Goal: Task Accomplishment & Management: Manage account settings

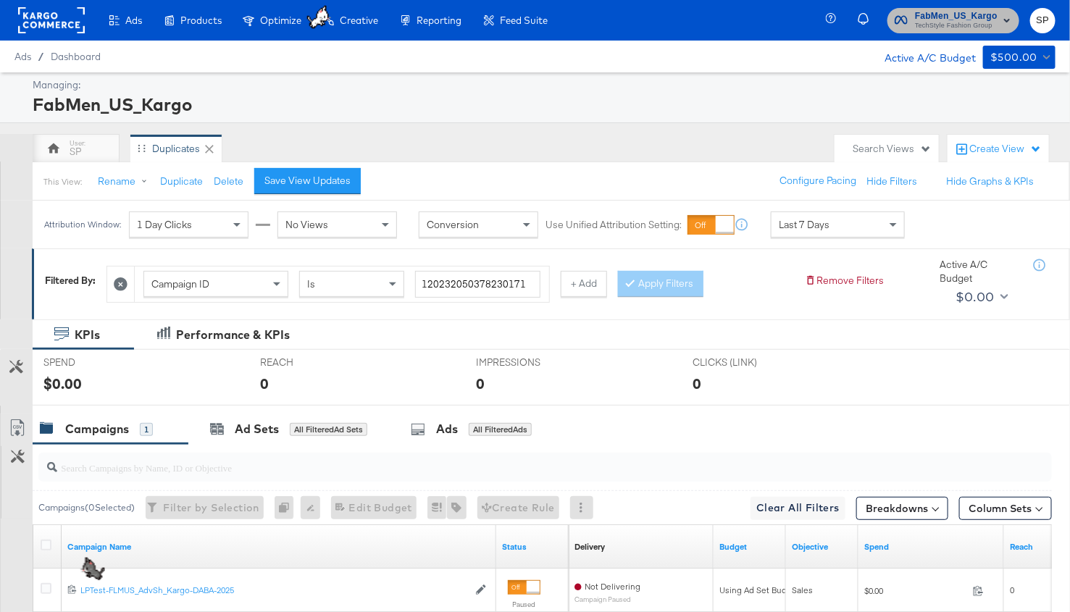
click at [905, 14] on icon "button" at bounding box center [900, 20] width 13 height 14
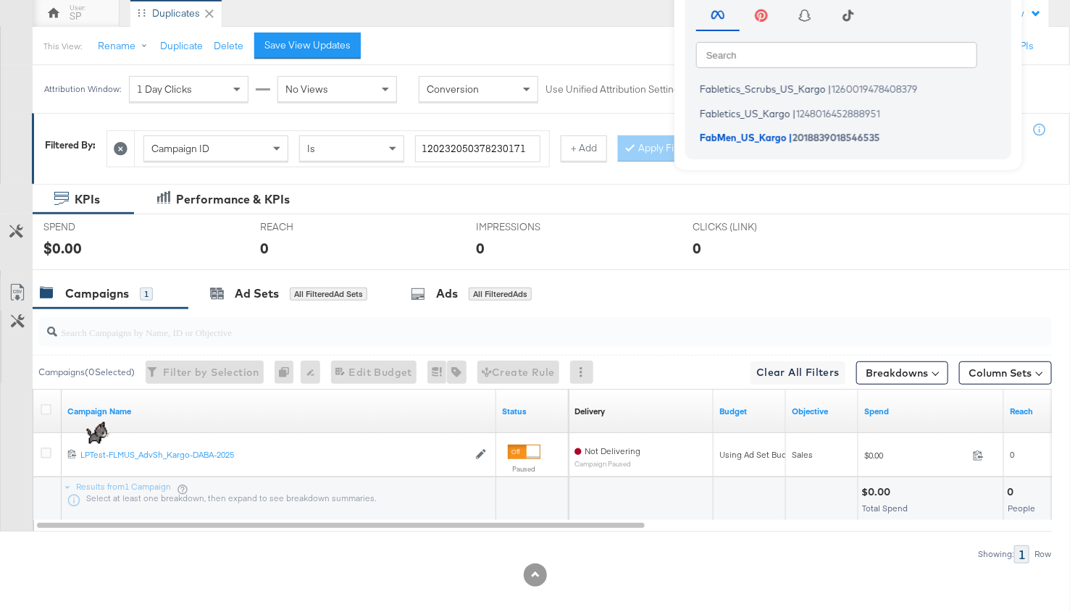
scroll to position [147, 0]
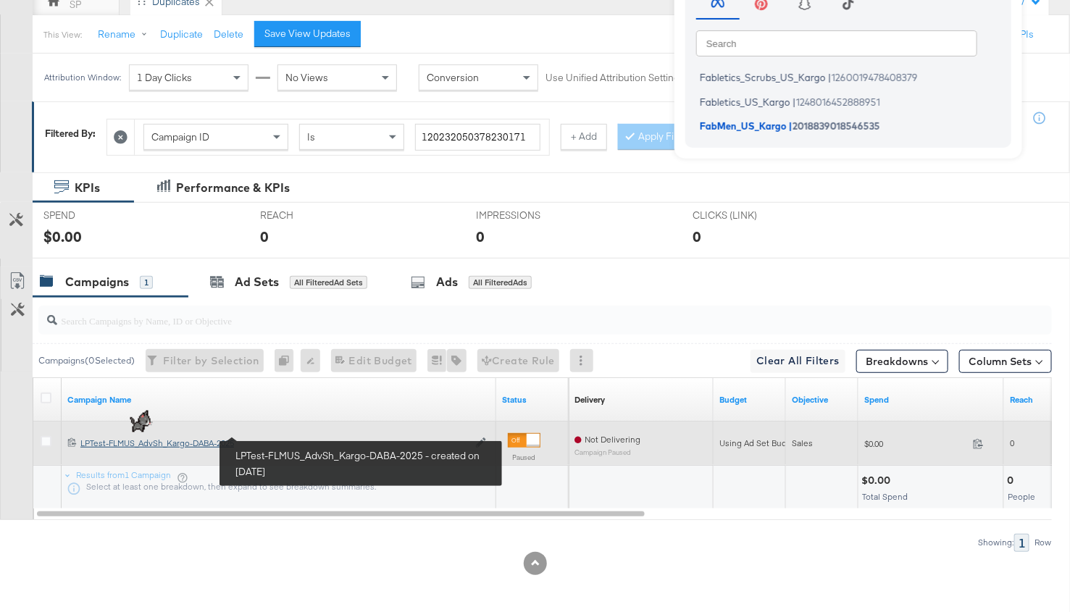
click at [227, 439] on div "LPTest-FLMUS_AdvSh_Kargo-DABA-2025 LPTest-FLMUS_AdvSh_Kargo-DABA-2025" at bounding box center [273, 443] width 387 height 12
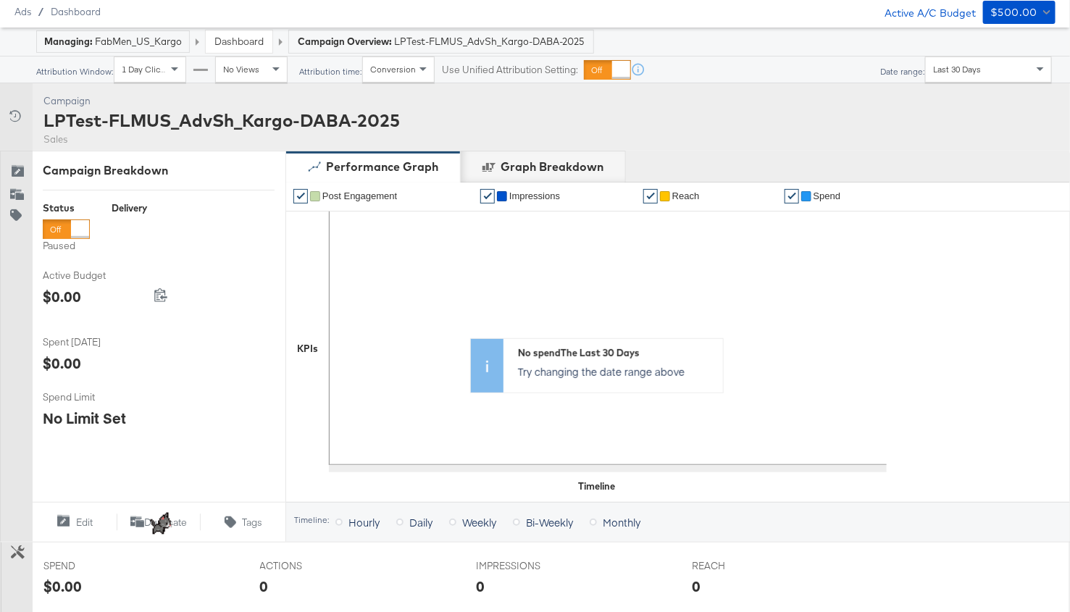
scroll to position [534, 0]
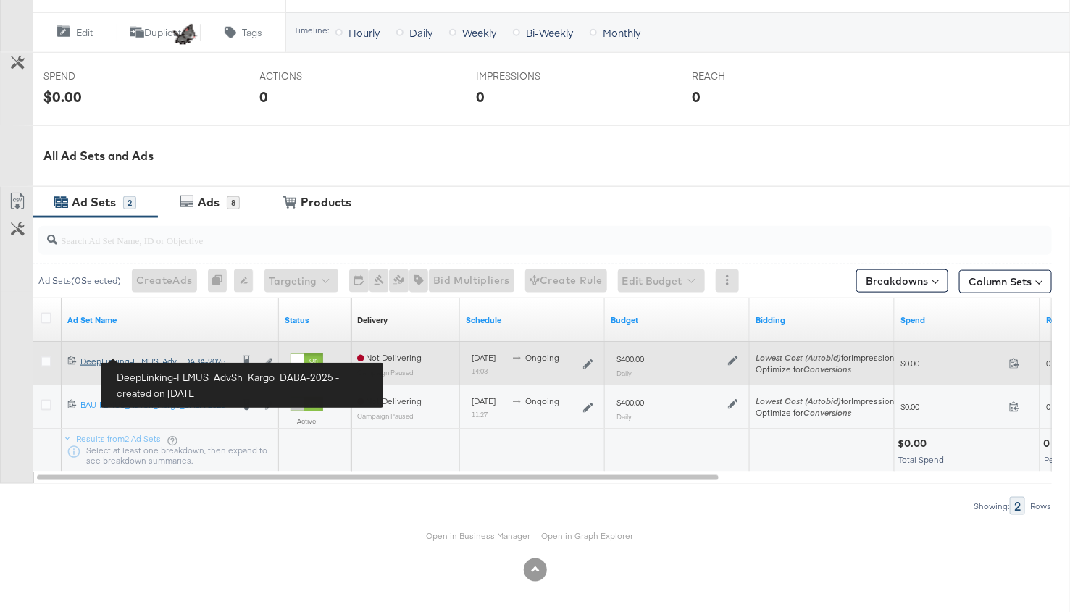
click at [189, 360] on div "DeepLinking-FLMUS_AdvSh_Kargo_DABA-2025 DeepLinking-FLMUS_Adv..._DABA-2025" at bounding box center [155, 362] width 151 height 12
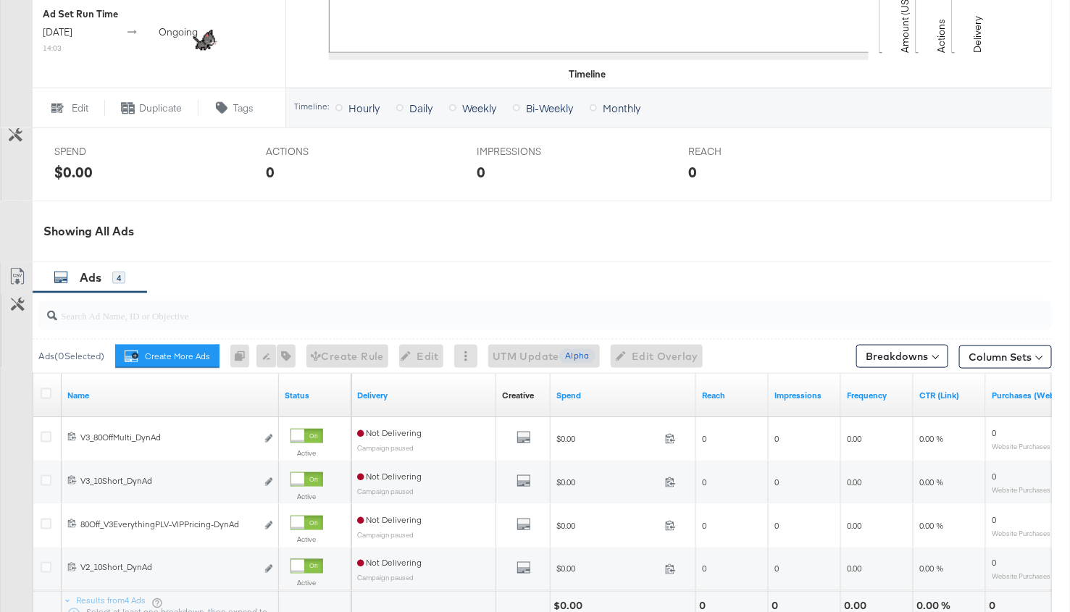
scroll to position [690, 0]
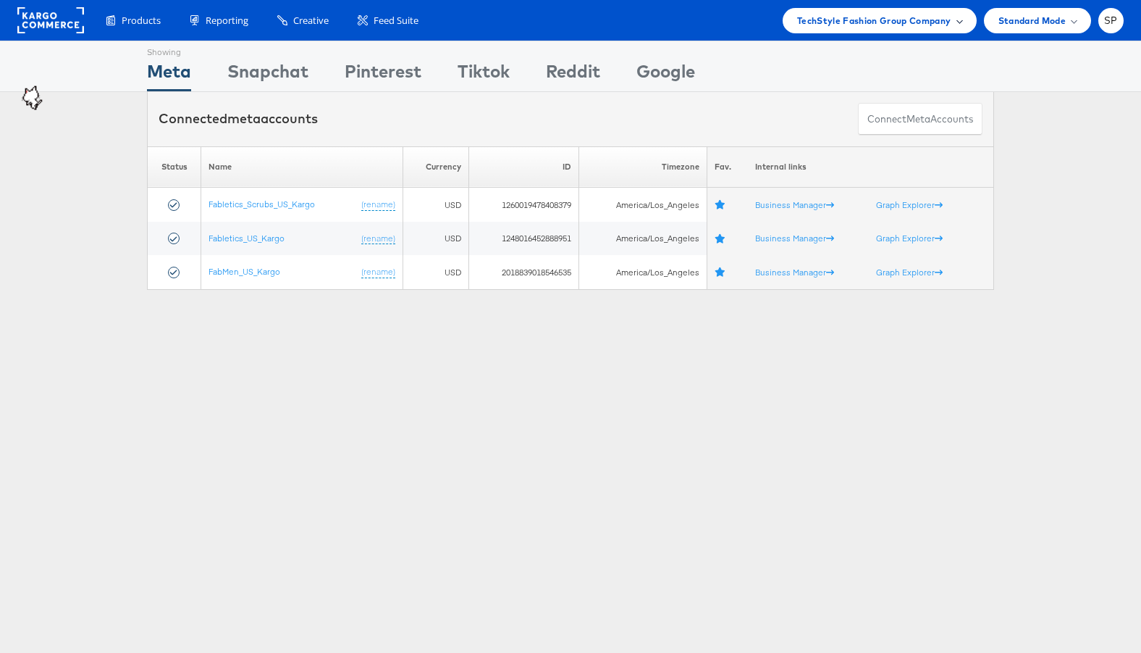
click at [921, 13] on span "TechStyle Fashion Group Company" at bounding box center [874, 20] width 154 height 15
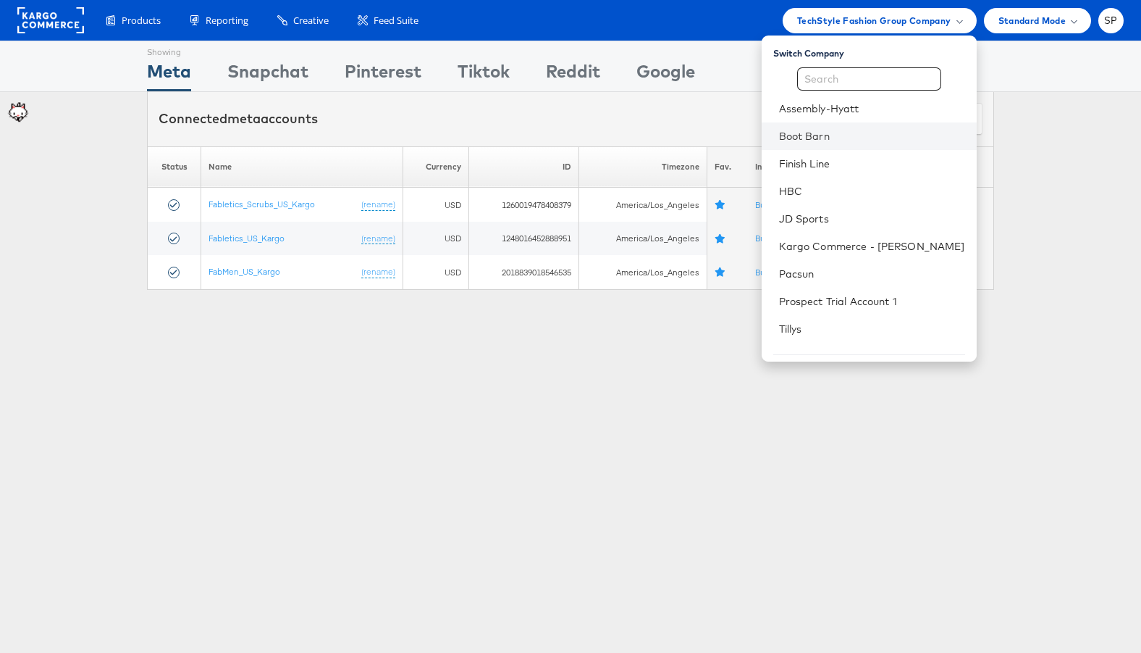
click at [857, 144] on li "Boot Barn" at bounding box center [869, 136] width 215 height 28
click at [840, 139] on link "Boot Barn" at bounding box center [872, 136] width 186 height 14
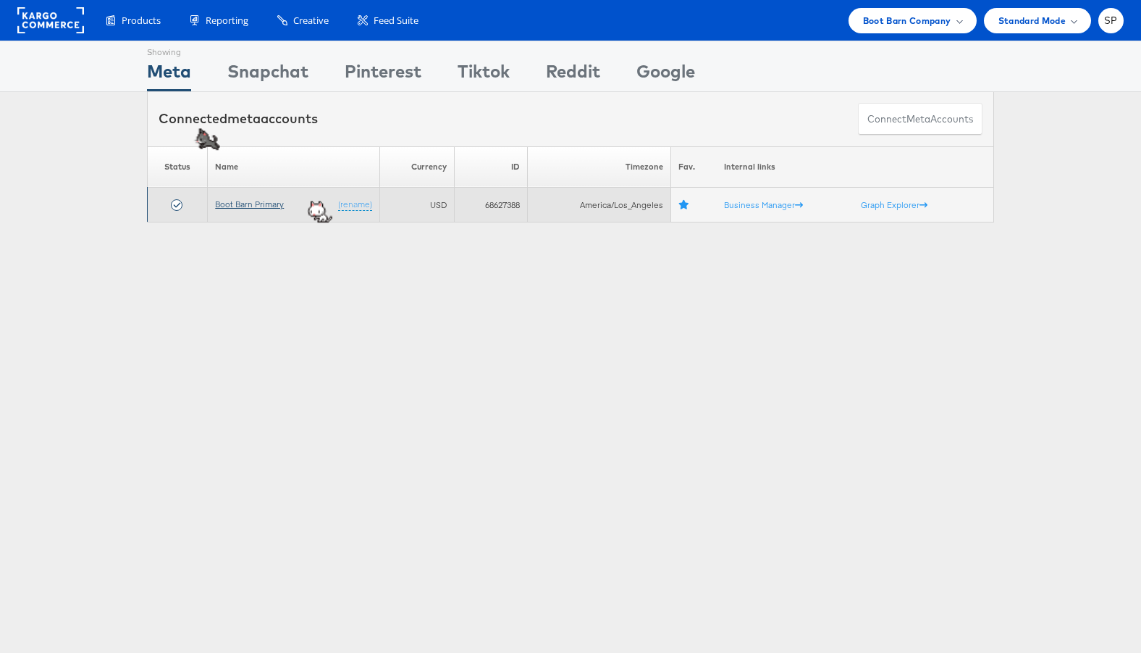
click at [249, 201] on link "Boot Barn Primary" at bounding box center [249, 203] width 69 height 11
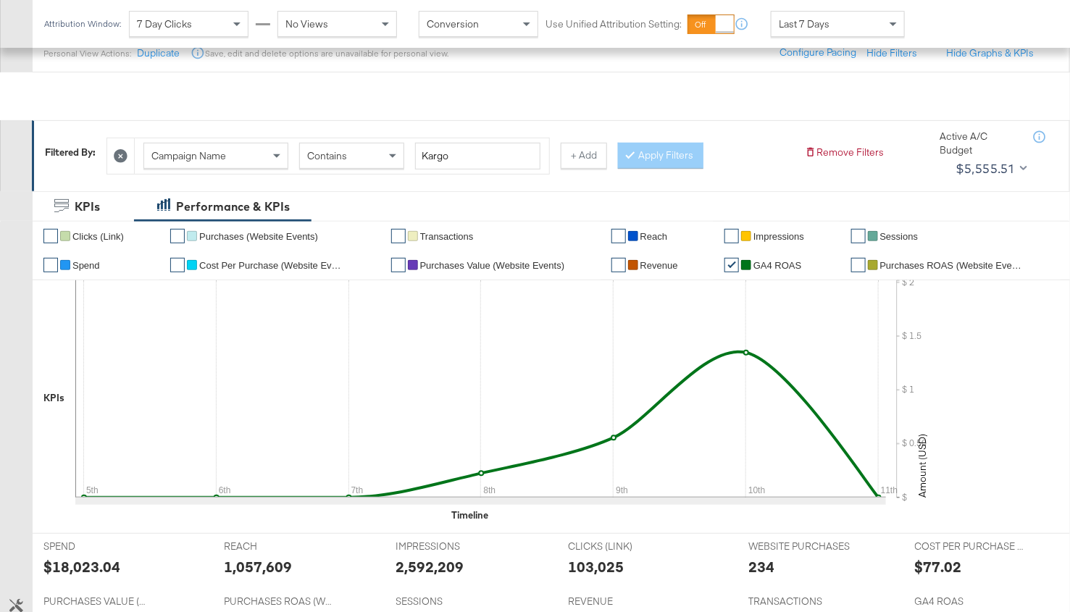
scroll to position [117, 0]
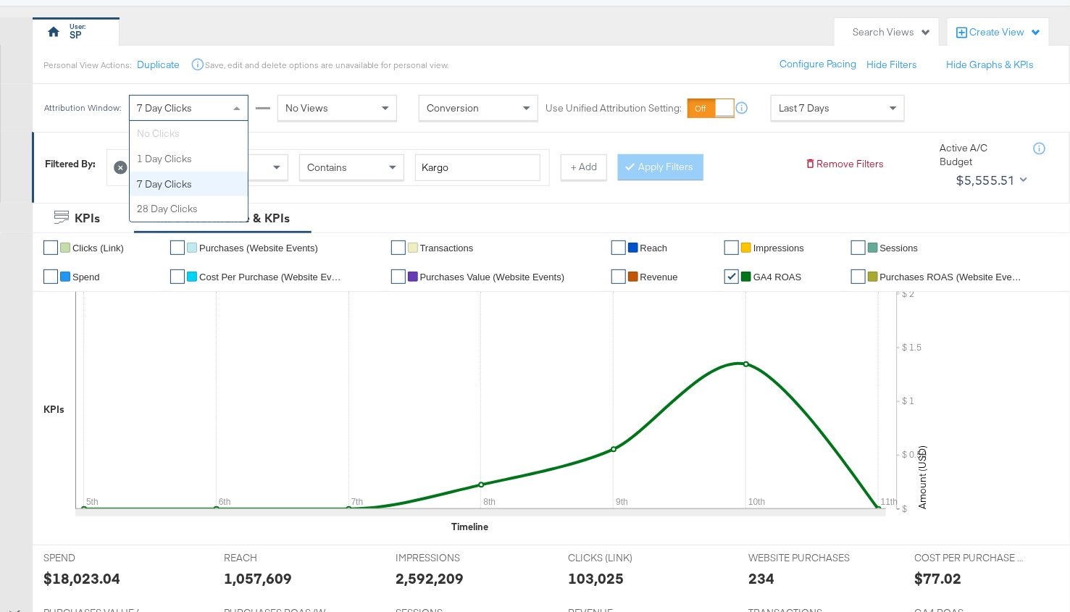
click at [217, 109] on div "7 Day Clicks" at bounding box center [189, 108] width 118 height 25
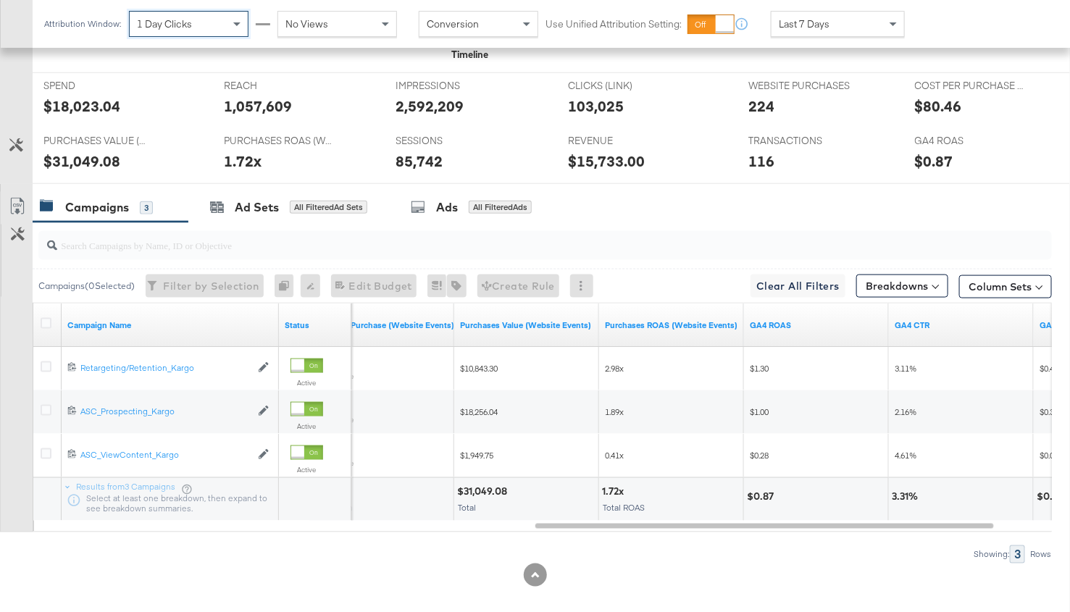
scroll to position [587, 0]
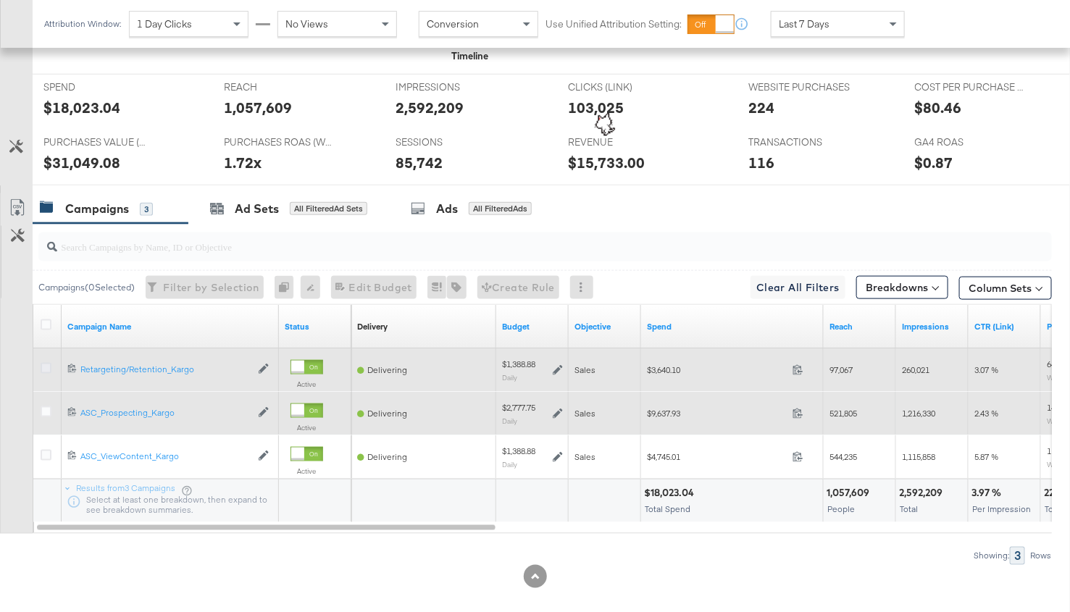
click at [44, 364] on icon at bounding box center [46, 368] width 11 height 11
click at [0, 0] on input "checkbox" at bounding box center [0, 0] width 0 height 0
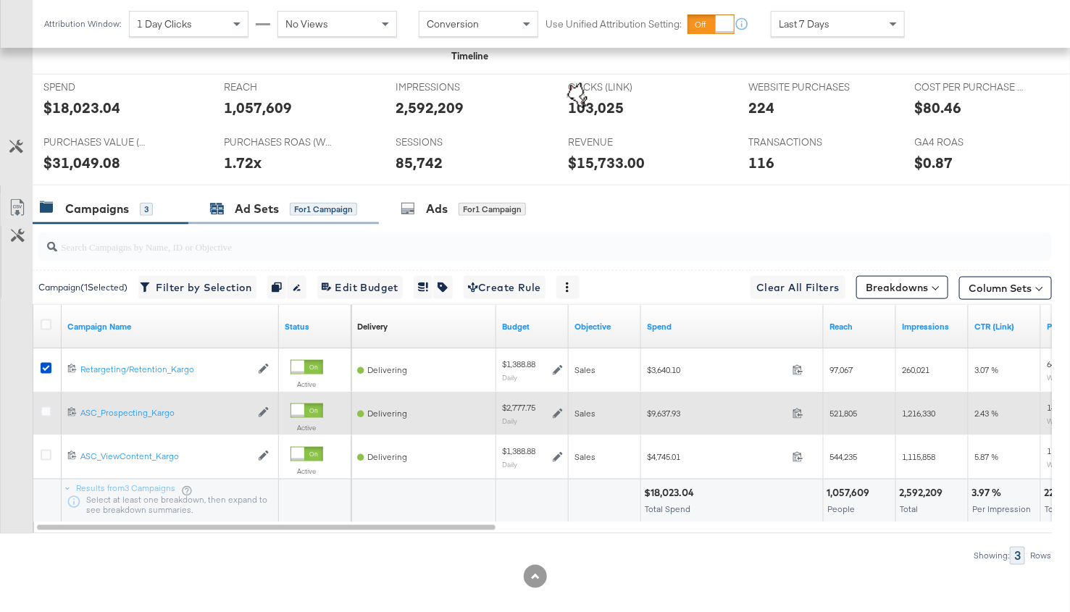
click at [293, 203] on div "for 1 Campaign" at bounding box center [323, 209] width 67 height 13
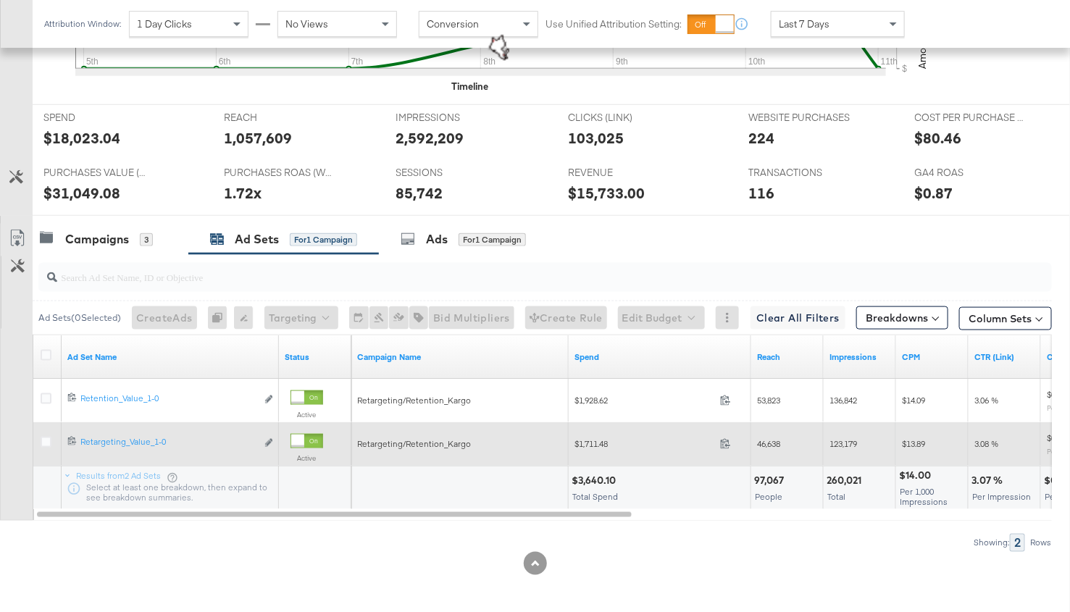
scroll to position [556, 0]
